Goal: Find contact information: Find contact information

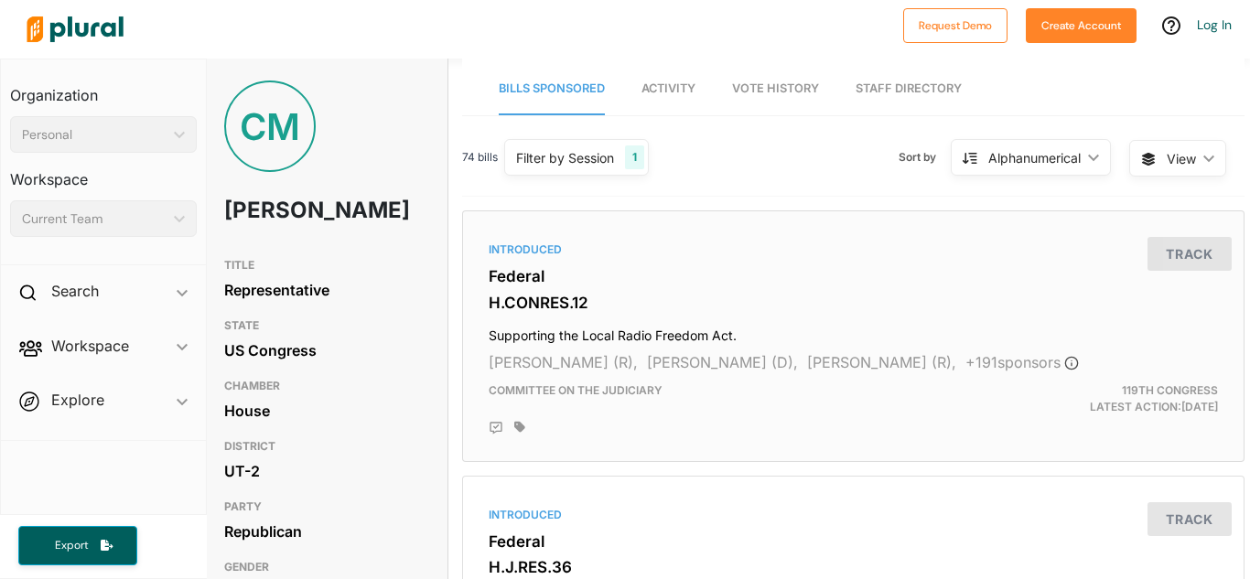
scroll to position [10, 5]
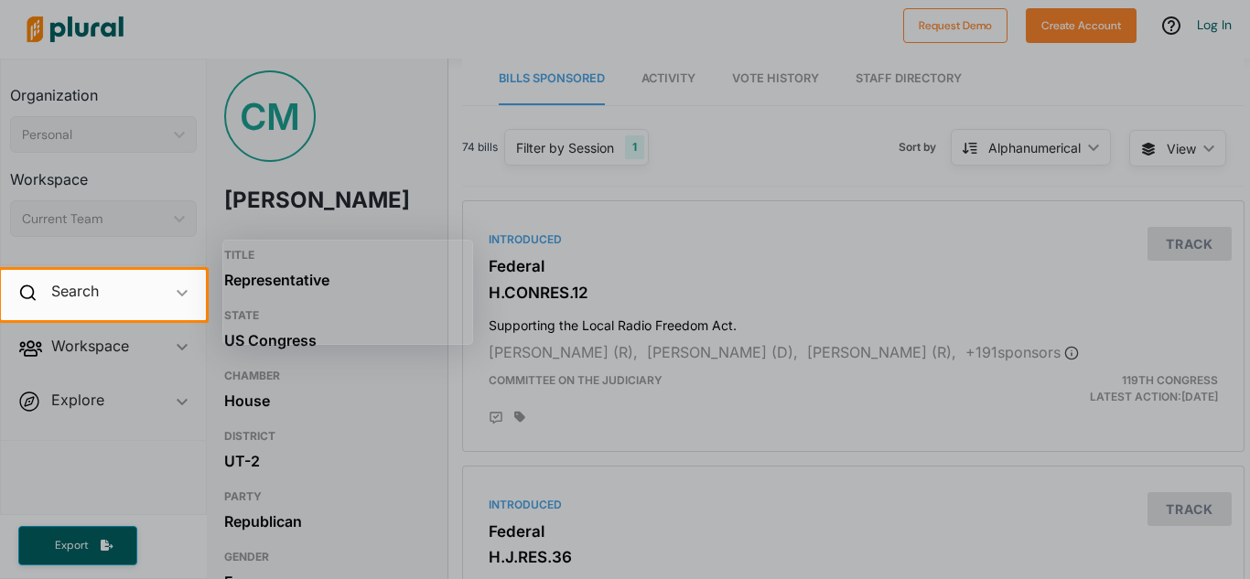
click at [412, 413] on div at bounding box center [625, 449] width 1250 height 259
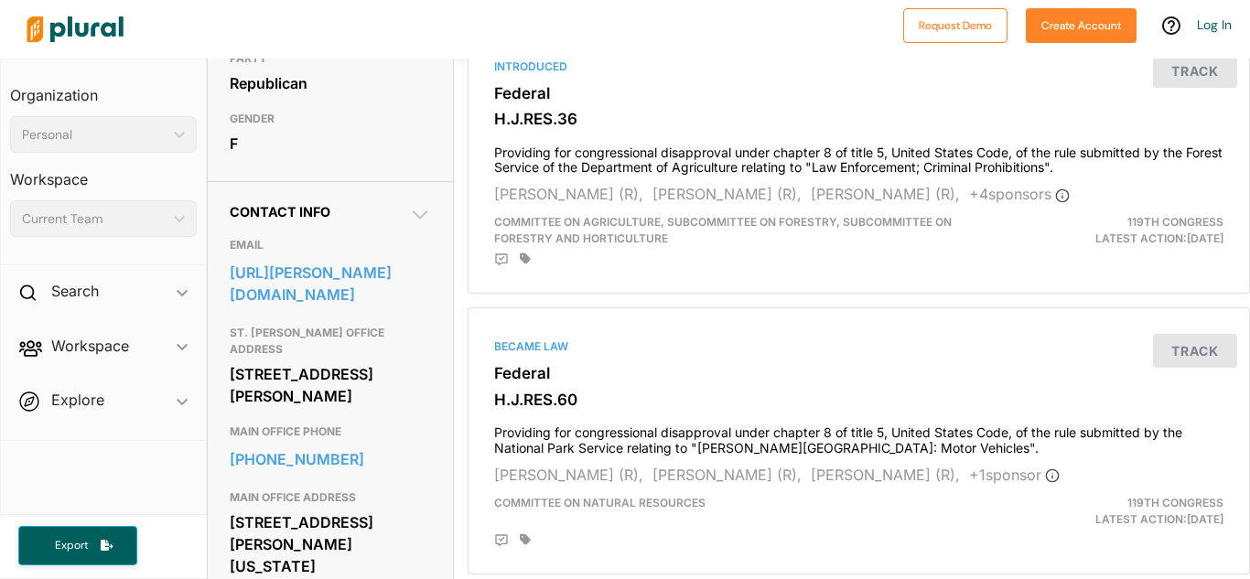
scroll to position [421, 0]
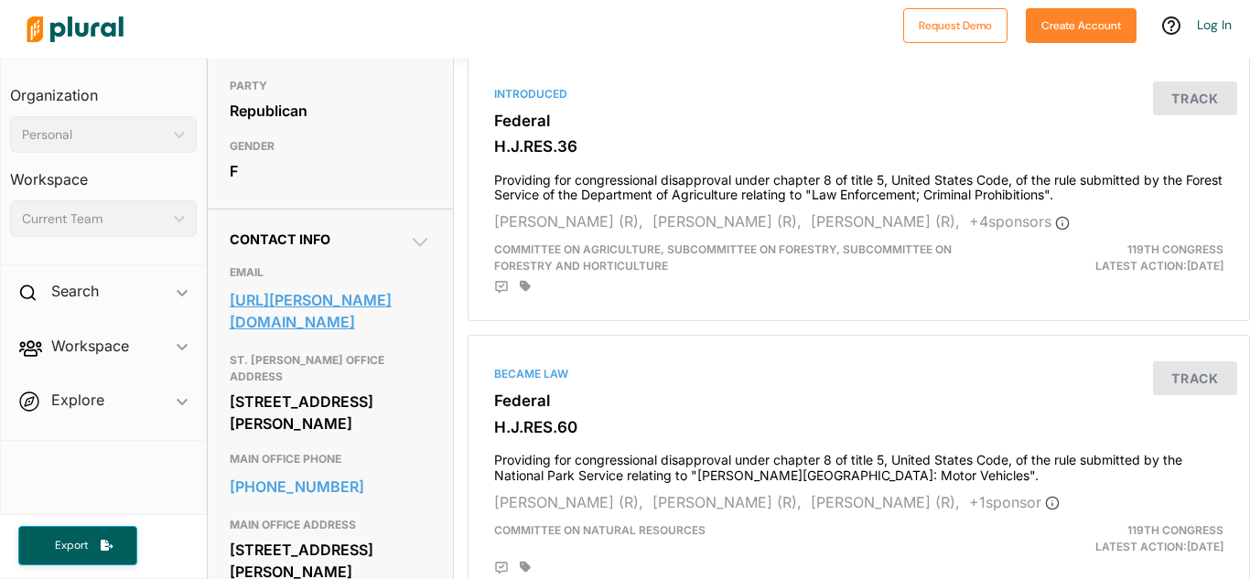
copy link "[URL][PERSON_NAME][DOMAIN_NAME]"
click at [421, 388] on h3 "ST. [PERSON_NAME] OFFICE ADDRESS" at bounding box center [330, 369] width 201 height 38
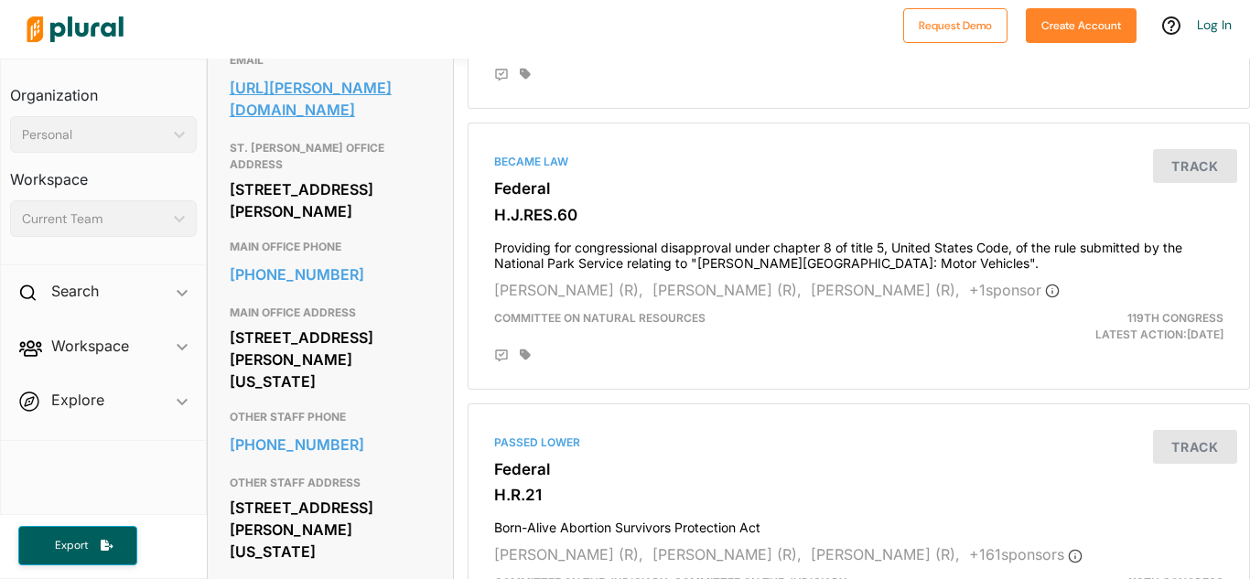
scroll to position [634, 1]
drag, startPoint x: 224, startPoint y: 282, endPoint x: 343, endPoint y: 287, distance: 119.1
click at [343, 287] on div "Contact Info EMAIL [URL][PERSON_NAME][DOMAIN_NAME] ST. [PERSON_NAME] OFFICE ADD…" at bounding box center [329, 394] width 245 height 798
copy link "[PHONE_NUMBER]"
click at [429, 310] on div "Contact Info EMAIL [URL][PERSON_NAME][DOMAIN_NAME] ST. [PERSON_NAME] OFFICE ADD…" at bounding box center [329, 394] width 245 height 798
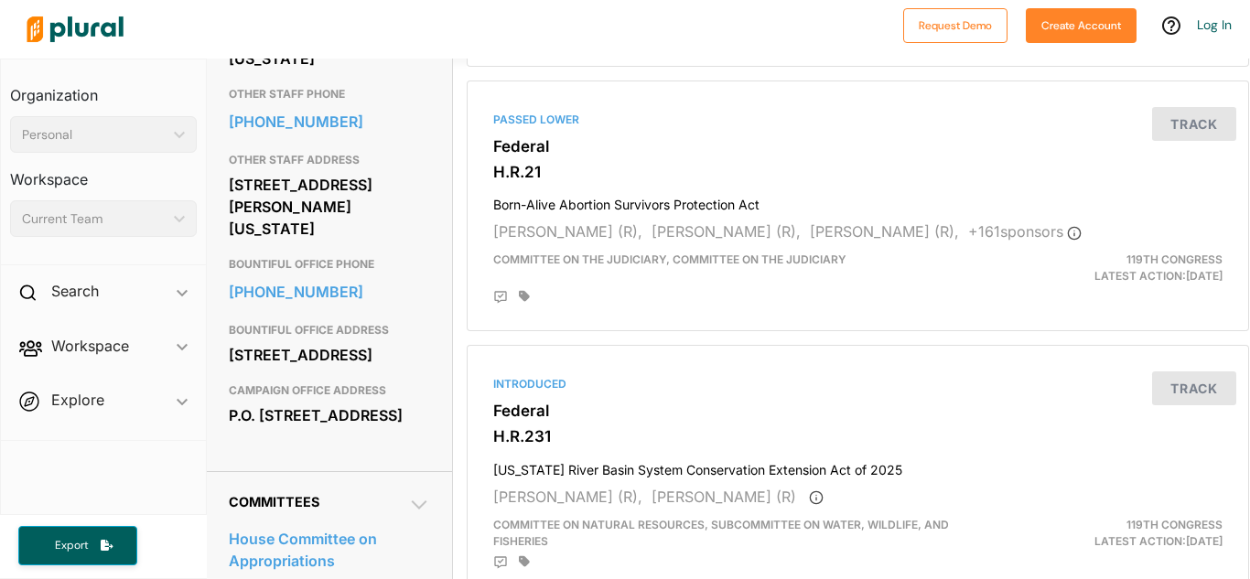
scroll to position [957, 1]
drag, startPoint x: 226, startPoint y: 305, endPoint x: 339, endPoint y: 298, distance: 112.8
click at [339, 298] on div "Contact Info EMAIL [URL][PERSON_NAME][DOMAIN_NAME] ST. [PERSON_NAME] OFFICE ADD…" at bounding box center [329, 71] width 245 height 798
copy link "[PHONE_NUMBER]"
click at [421, 308] on div "[PHONE_NUMBER]" at bounding box center [329, 291] width 201 height 33
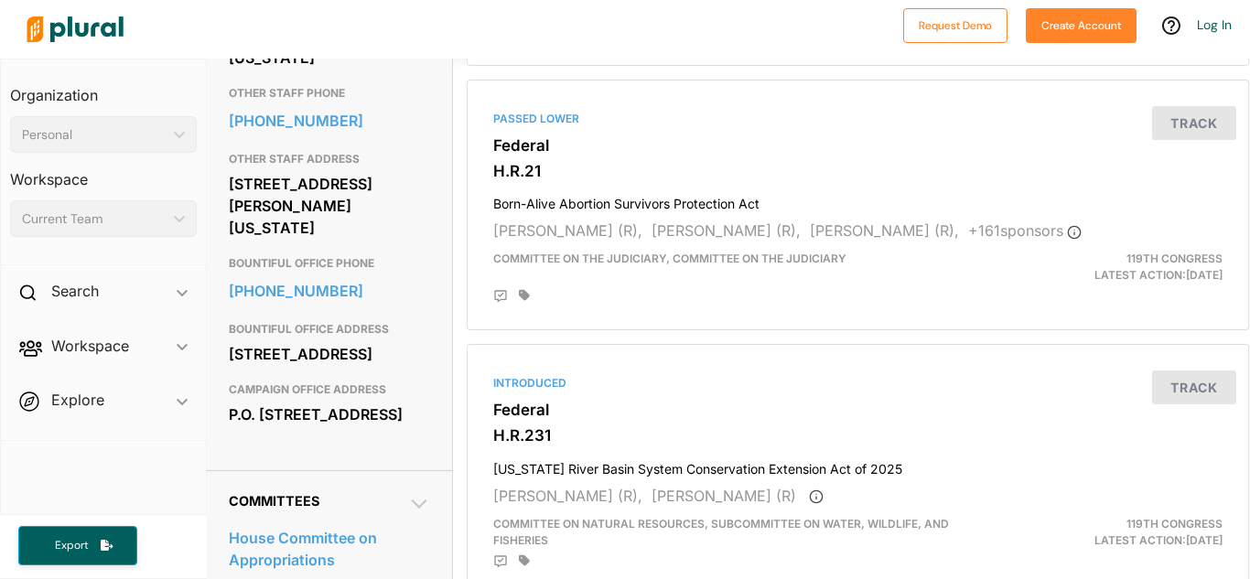
drag, startPoint x: 227, startPoint y: 372, endPoint x: 374, endPoint y: 386, distance: 148.1
click at [374, 386] on div "Contact Info EMAIL [URL][PERSON_NAME][DOMAIN_NAME] ST. [PERSON_NAME] OFFICE ADD…" at bounding box center [329, 71] width 245 height 798
copy div "[STREET_ADDRESS]"
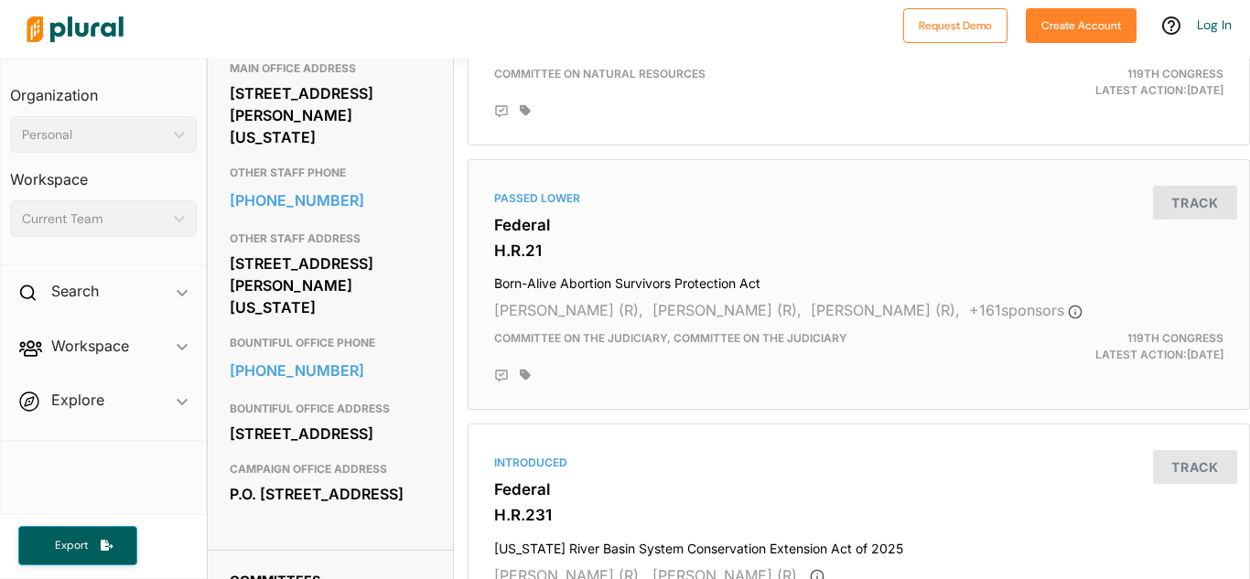
scroll to position [0, 0]
